Goal: Information Seeking & Learning: Find specific fact

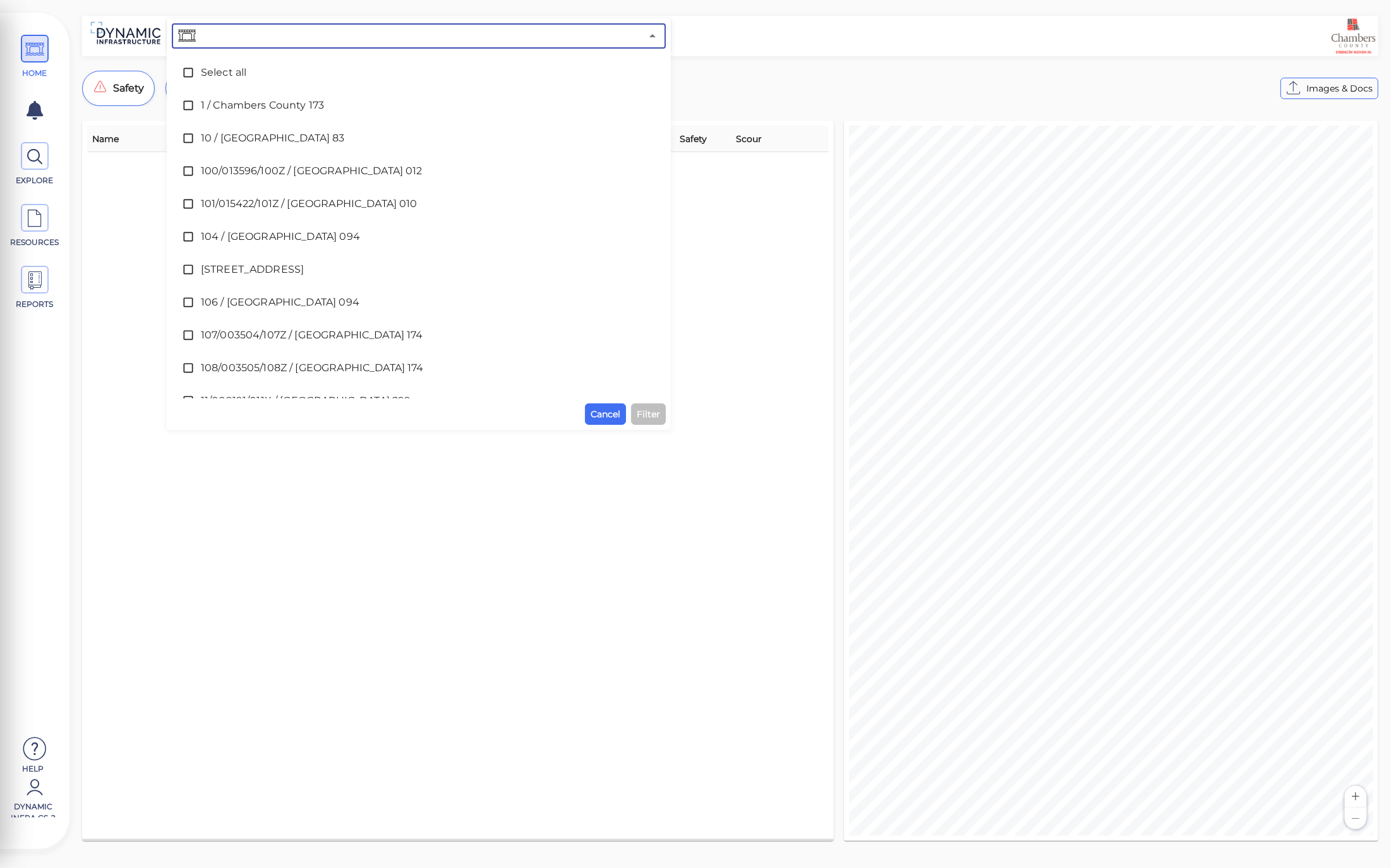
click at [305, 34] on input "text" at bounding box center [420, 35] width 443 height 18
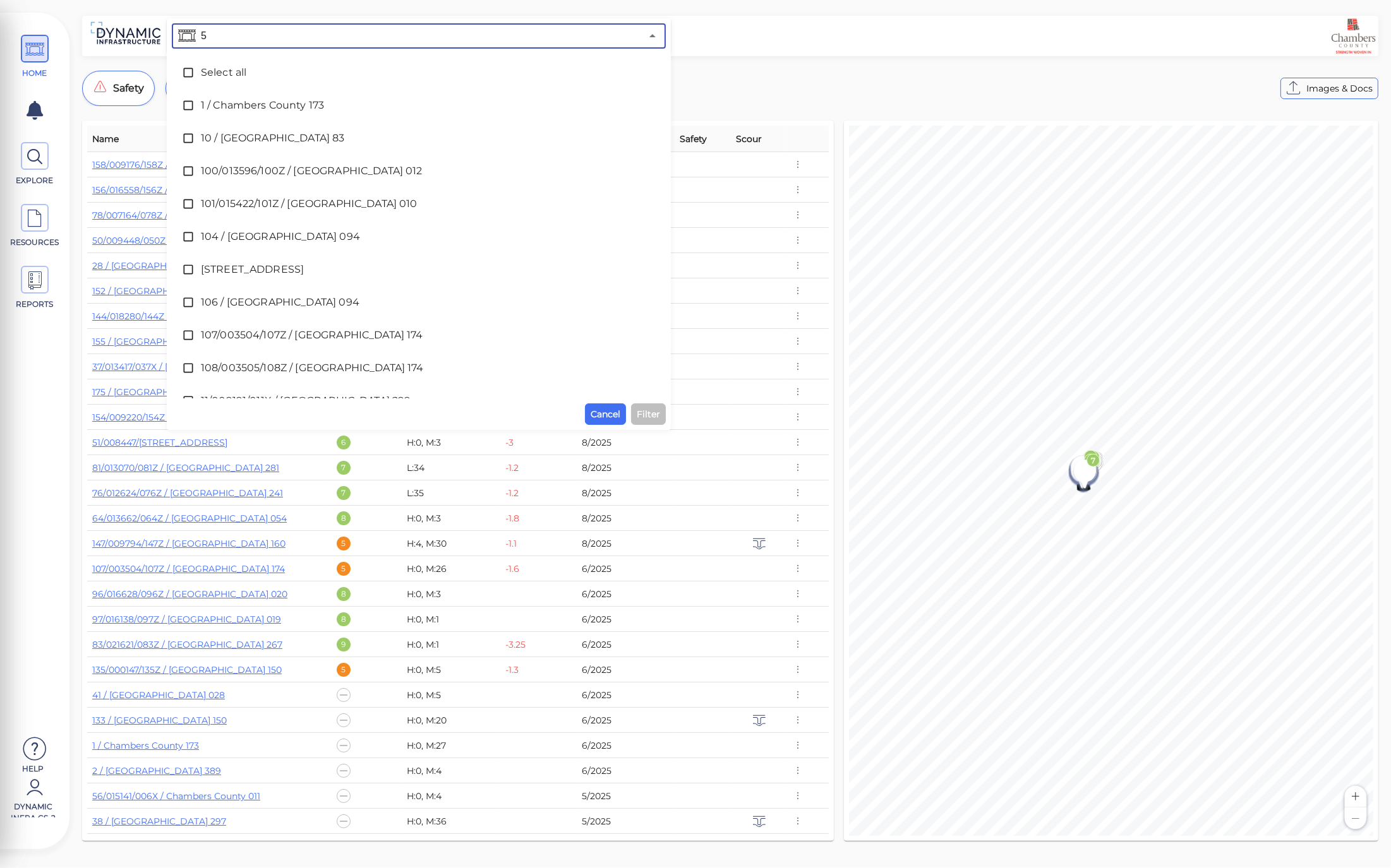
type input "55"
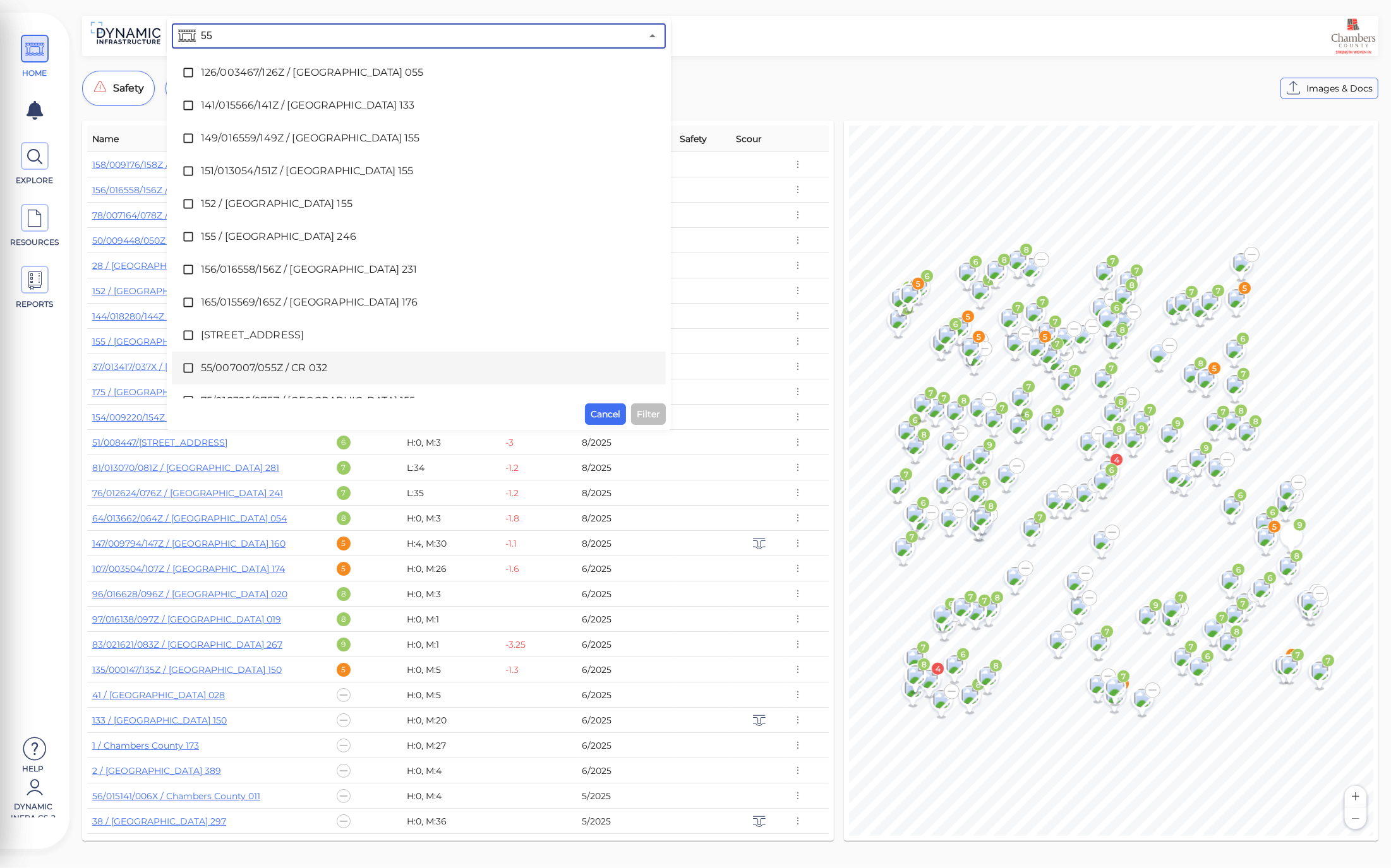
click at [184, 373] on icon at bounding box center [189, 368] width 13 height 13
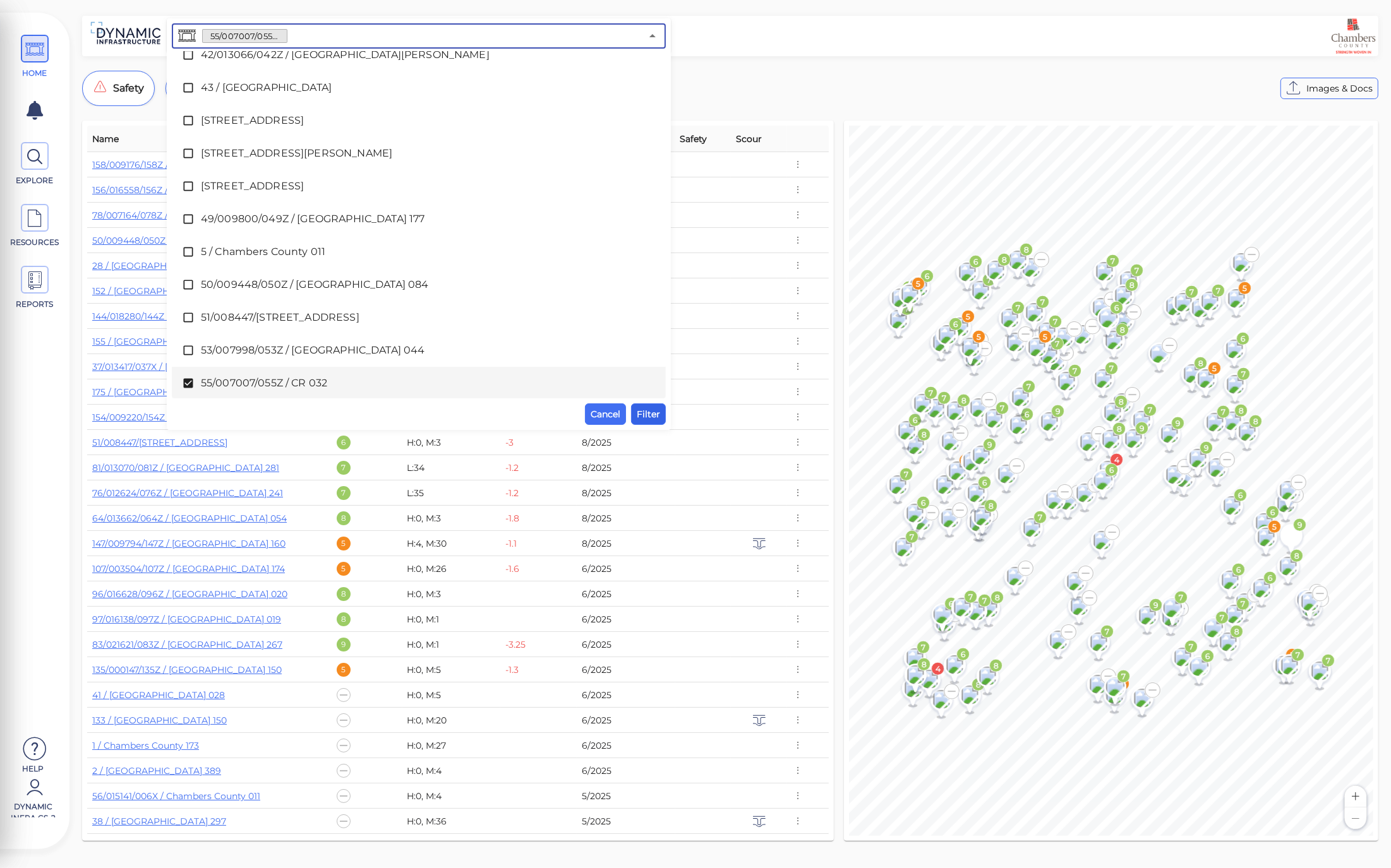
click at [650, 409] on span "Filter" at bounding box center [648, 414] width 23 height 15
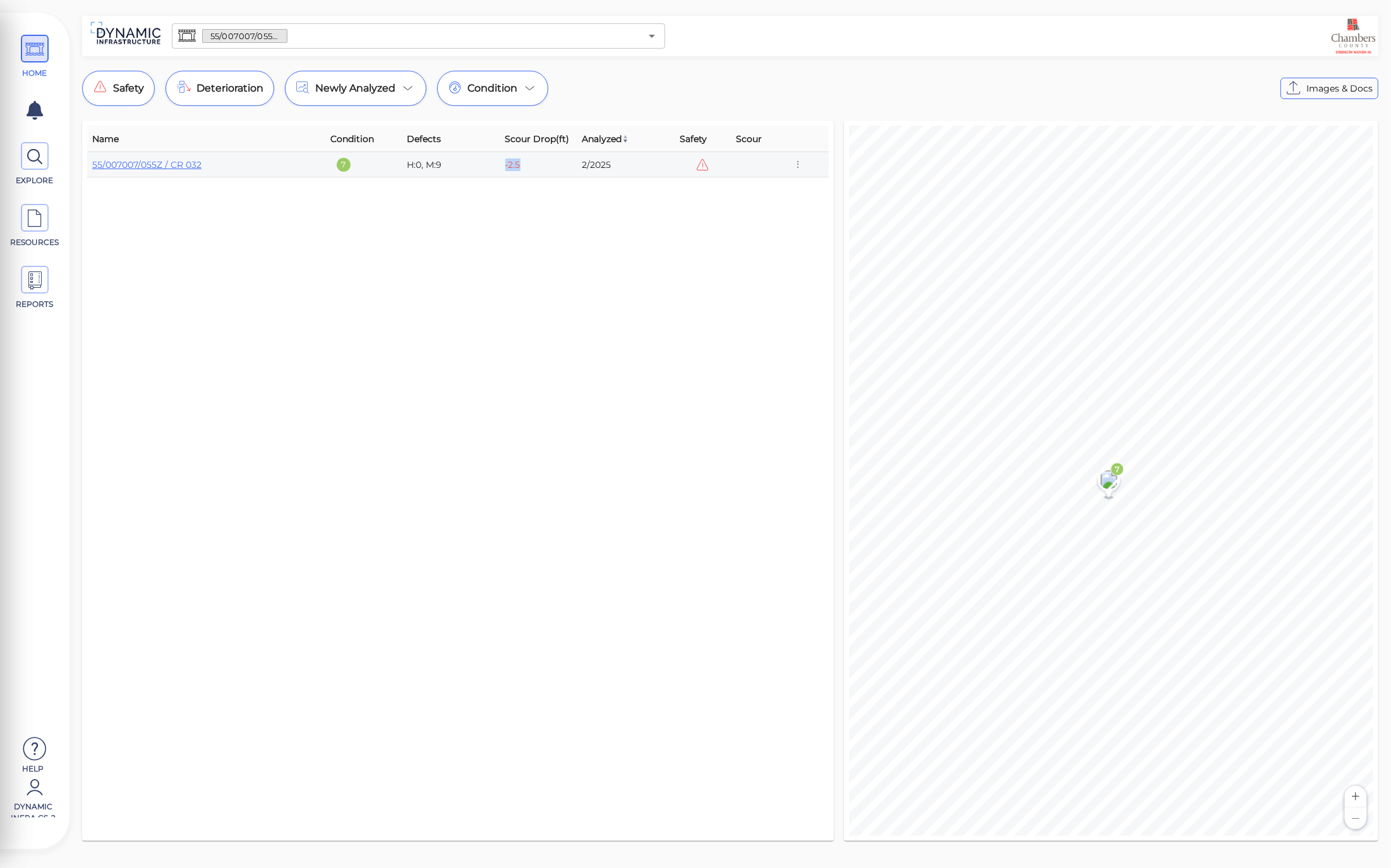
drag, startPoint x: 532, startPoint y: 161, endPoint x: 498, endPoint y: 172, distance: 35.7
click at [498, 172] on tr "55/007007/055Z / CR 032 7 H:0, M:9 -2.5 2/2025" at bounding box center [458, 165] width 742 height 25
drag, startPoint x: 1157, startPoint y: 58, endPoint x: 1137, endPoint y: 60, distance: 20.1
click at [1157, 58] on div "55/007007/055Z / CR 032 ​ Safety Deterioration Newly Analyzed Condition Images …" at bounding box center [730, 432] width 1321 height 833
click at [800, 162] on icon "button" at bounding box center [797, 165] width 11 height 14
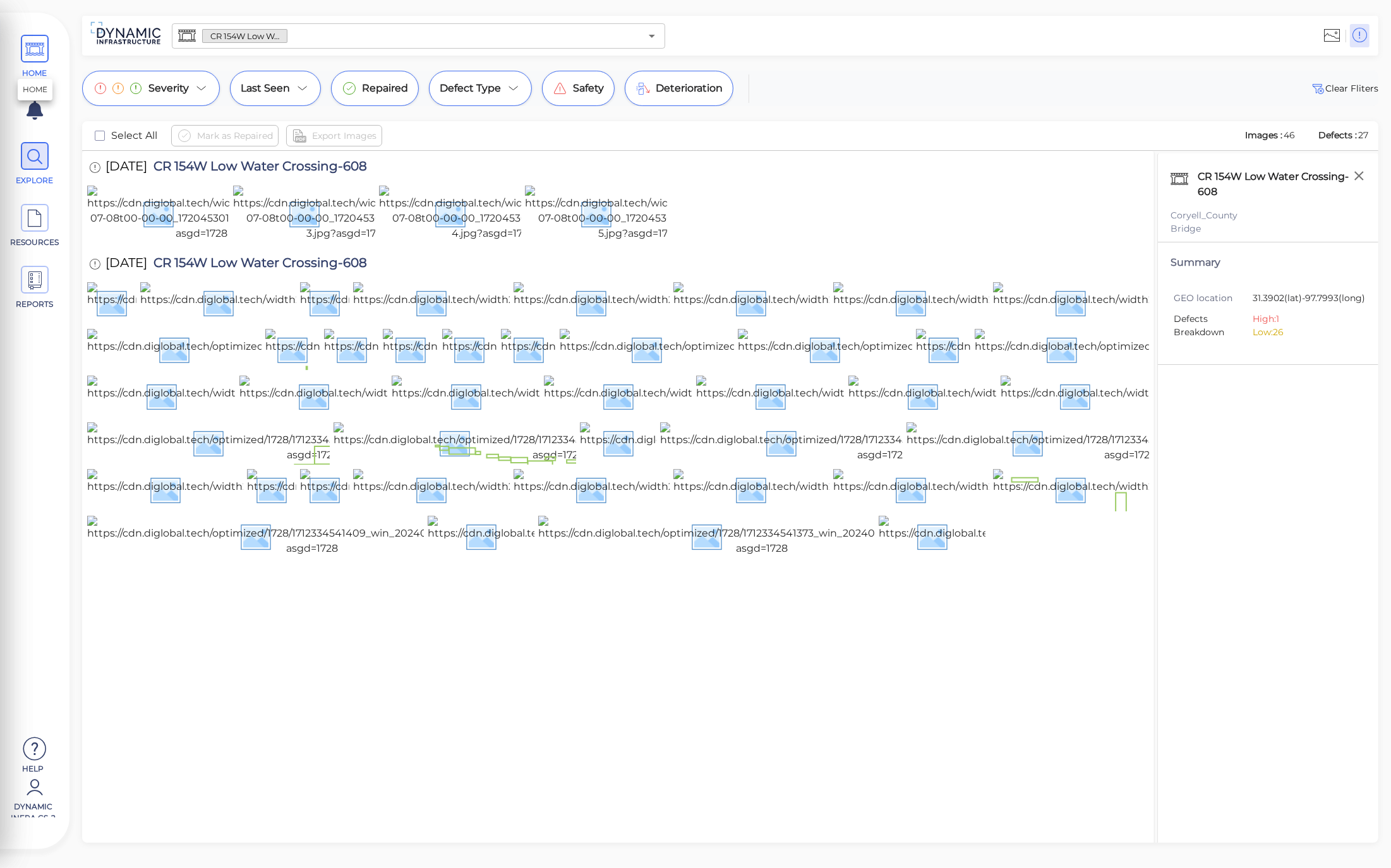
click at [36, 63] on icon at bounding box center [34, 49] width 19 height 29
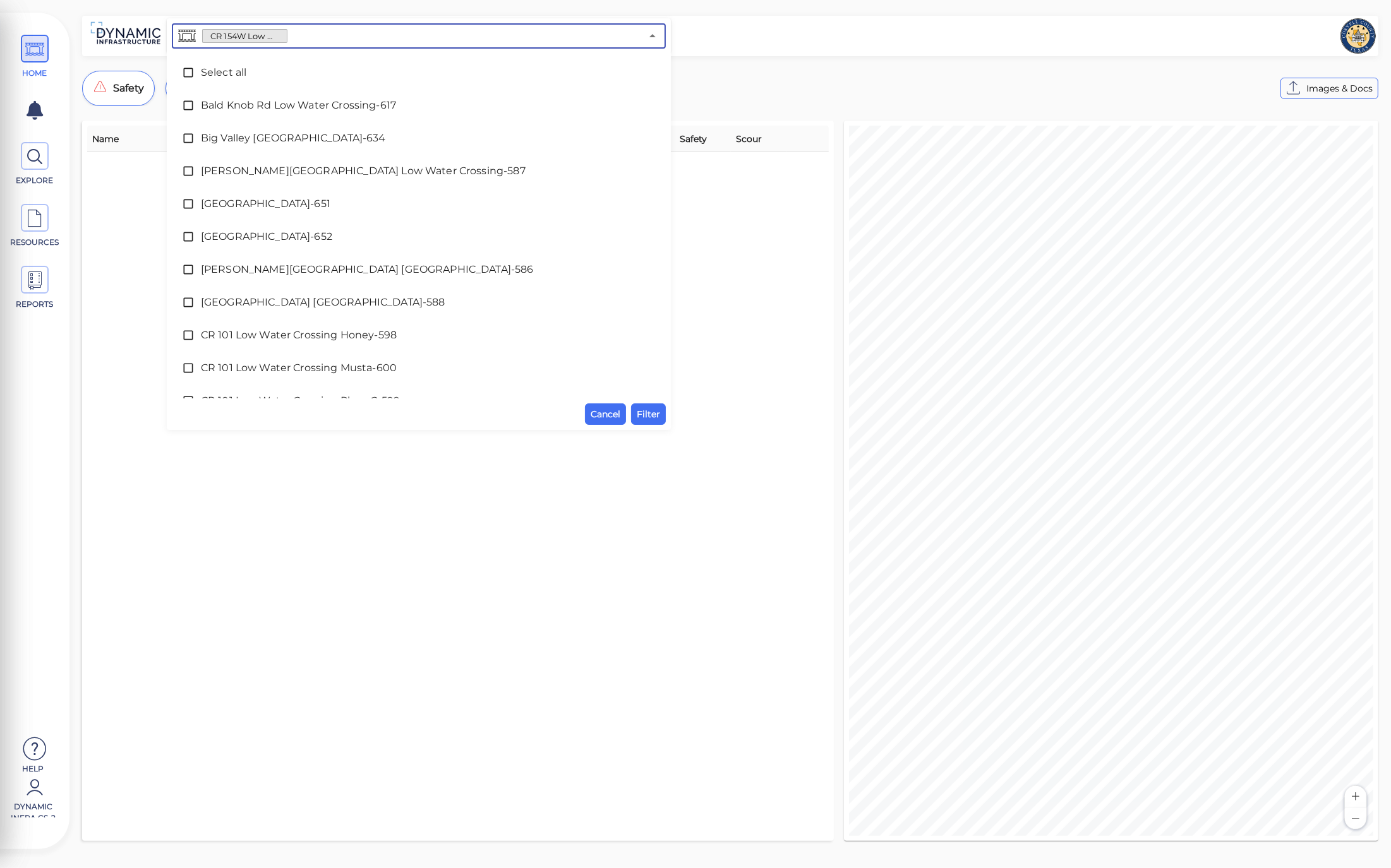
click at [349, 36] on input "text" at bounding box center [464, 35] width 354 height 18
click at [191, 71] on icon at bounding box center [189, 73] width 13 height 13
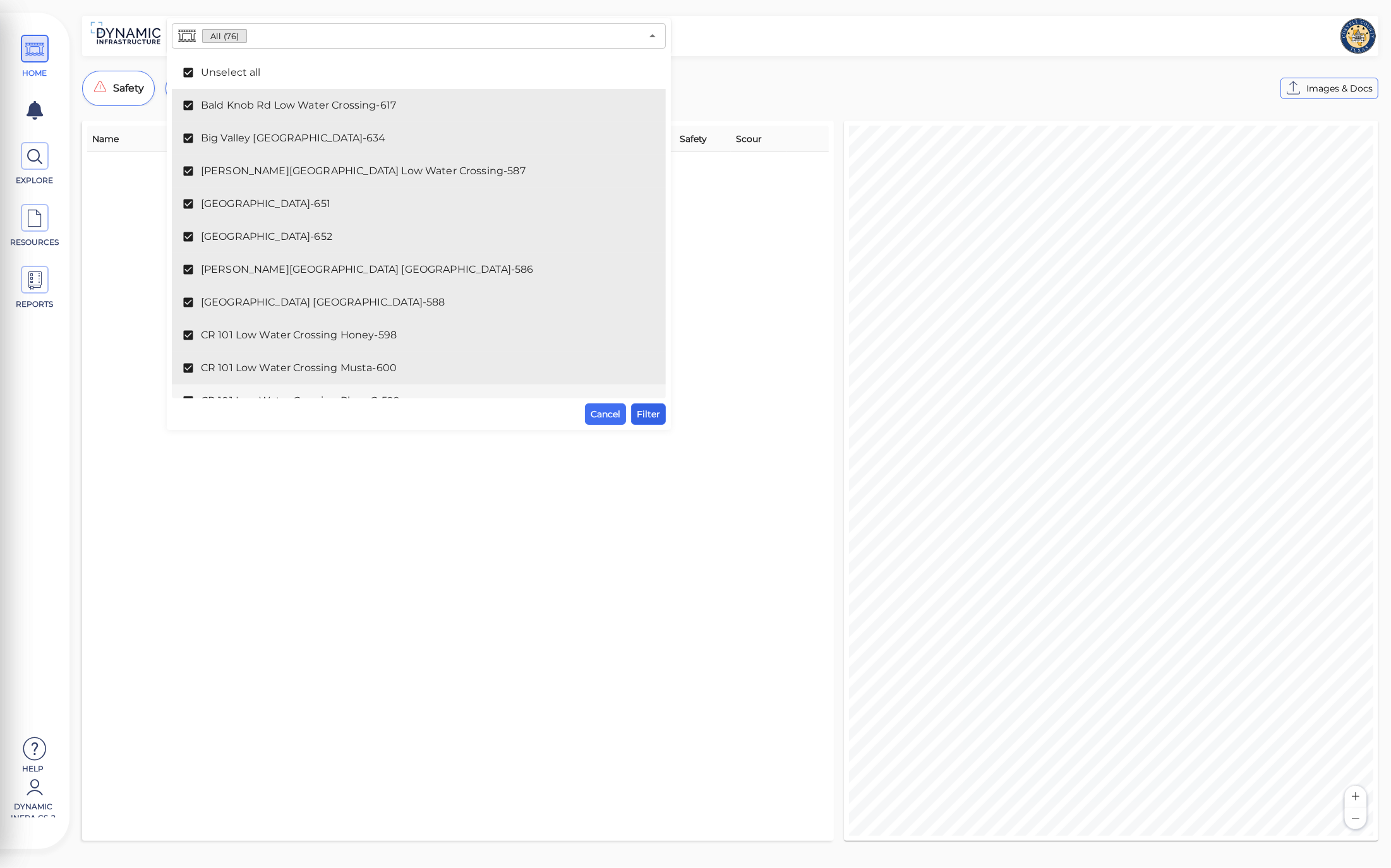
click at [660, 412] on button "Filter" at bounding box center [648, 414] width 34 height 21
